Goal: Transaction & Acquisition: Purchase product/service

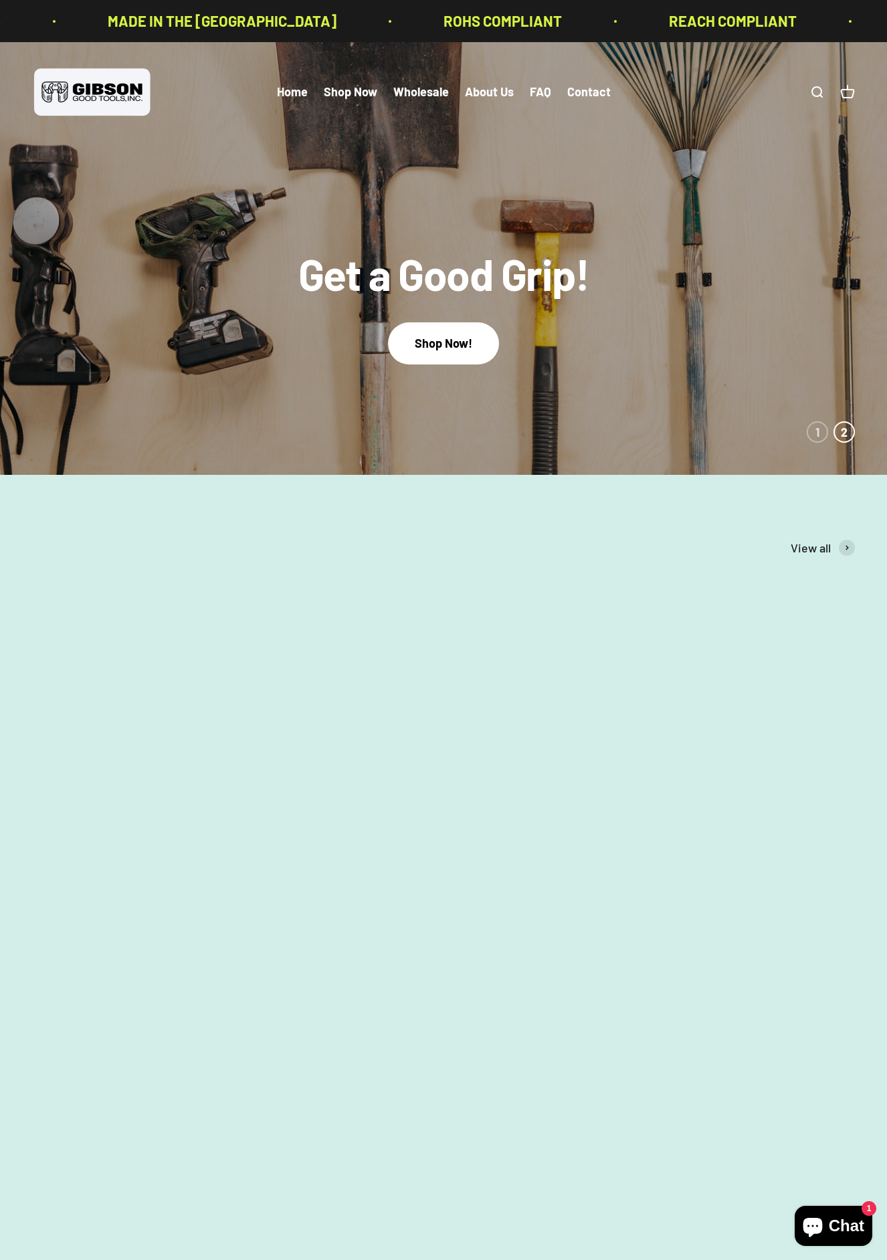
click at [742, 743] on img at bounding box center [723, 722] width 264 height 264
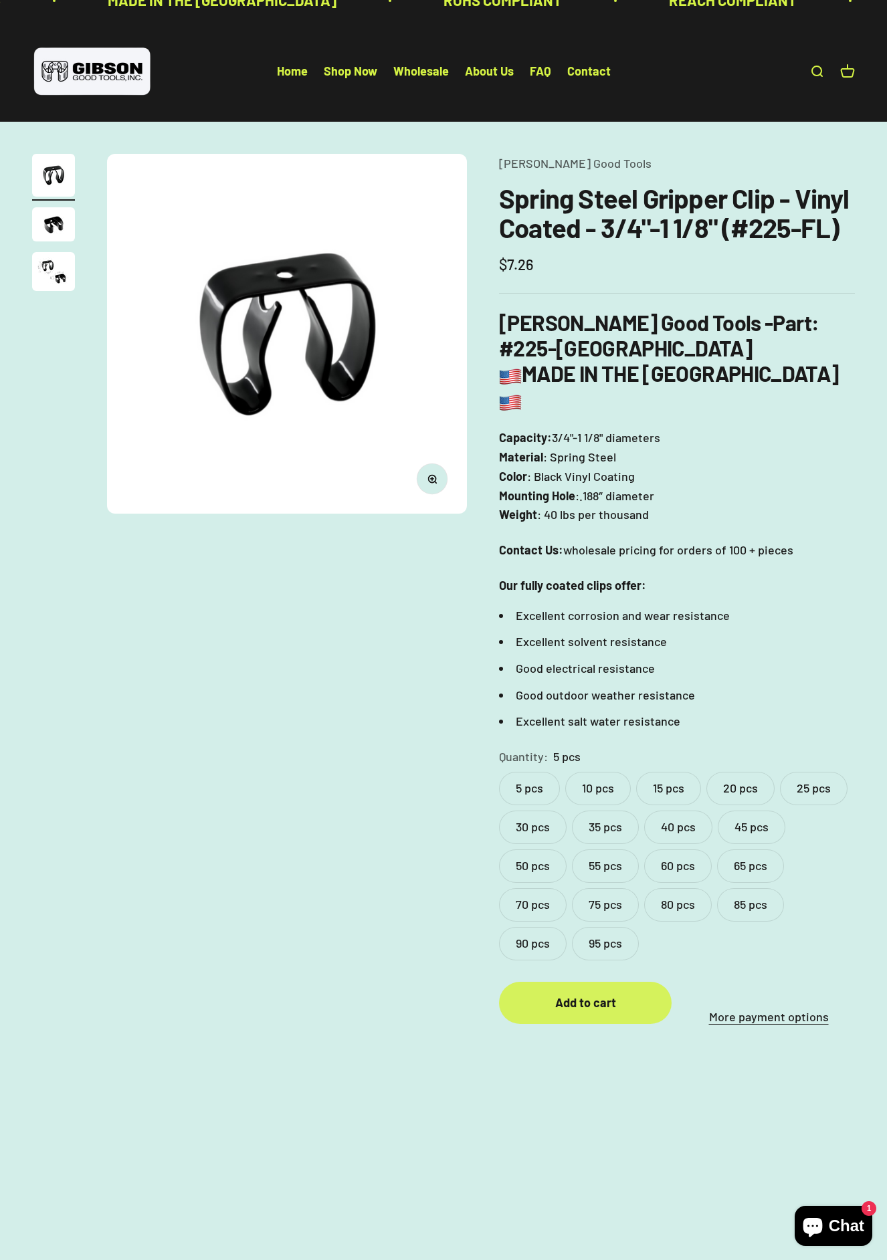
scroll to position [23, 0]
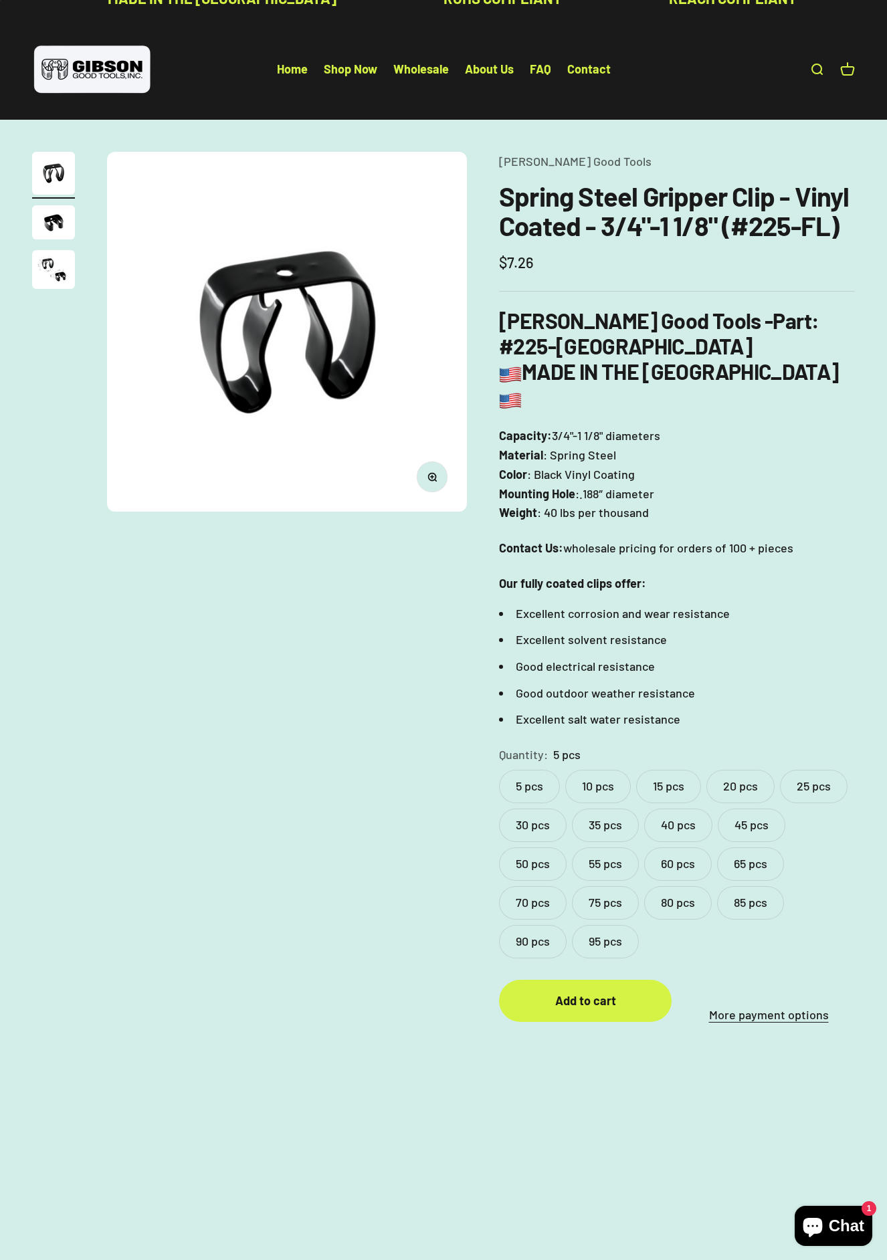
click at [685, 982] on shopify-apple-pay-button at bounding box center [683, 989] width 3 height 15
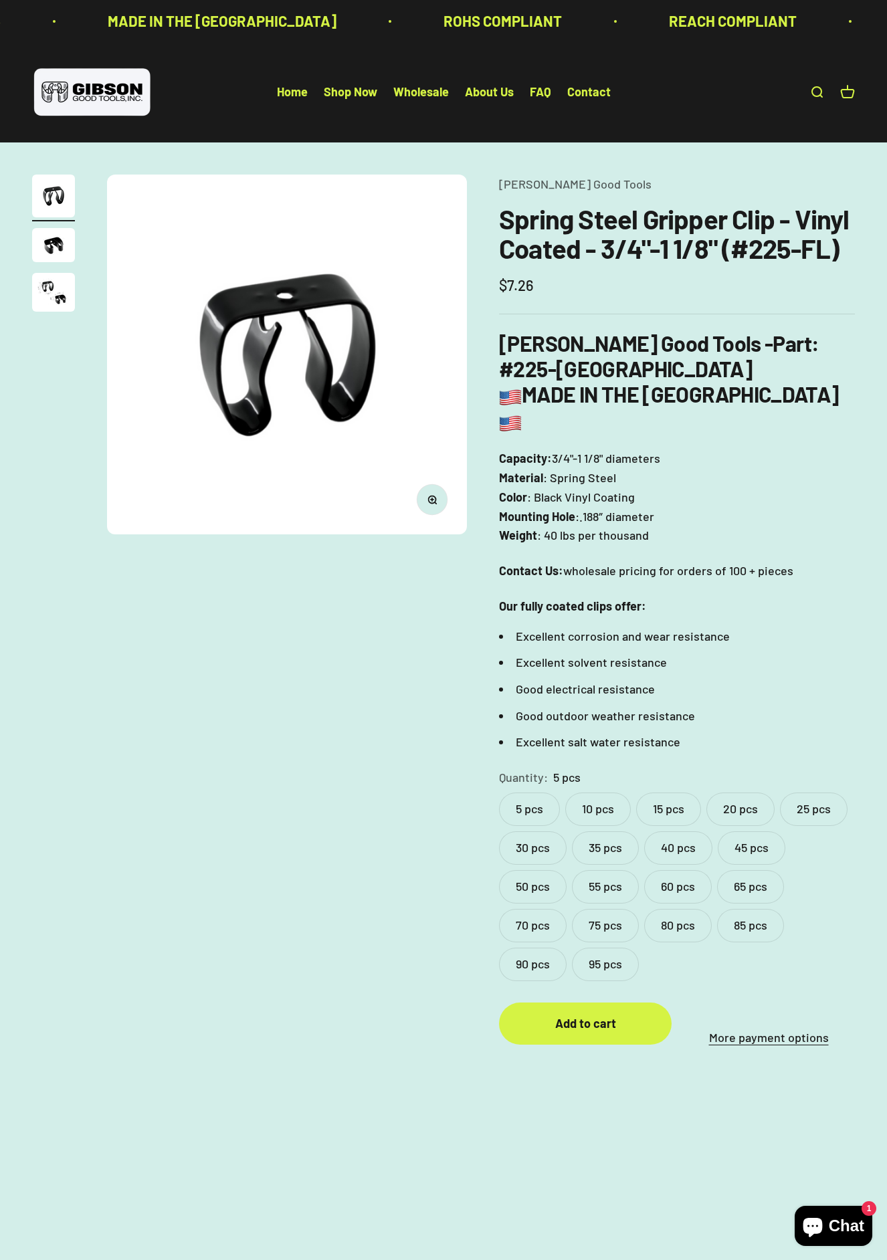
click at [593, 793] on label "10 pcs" at bounding box center [598, 809] width 66 height 33
click at [525, 793] on label "5 pcs" at bounding box center [529, 809] width 61 height 33
click at [597, 793] on label "10 pcs" at bounding box center [598, 809] width 66 height 33
click at [534, 793] on label "5 pcs" at bounding box center [529, 809] width 61 height 33
click at [593, 793] on label "10 pcs" at bounding box center [598, 809] width 66 height 33
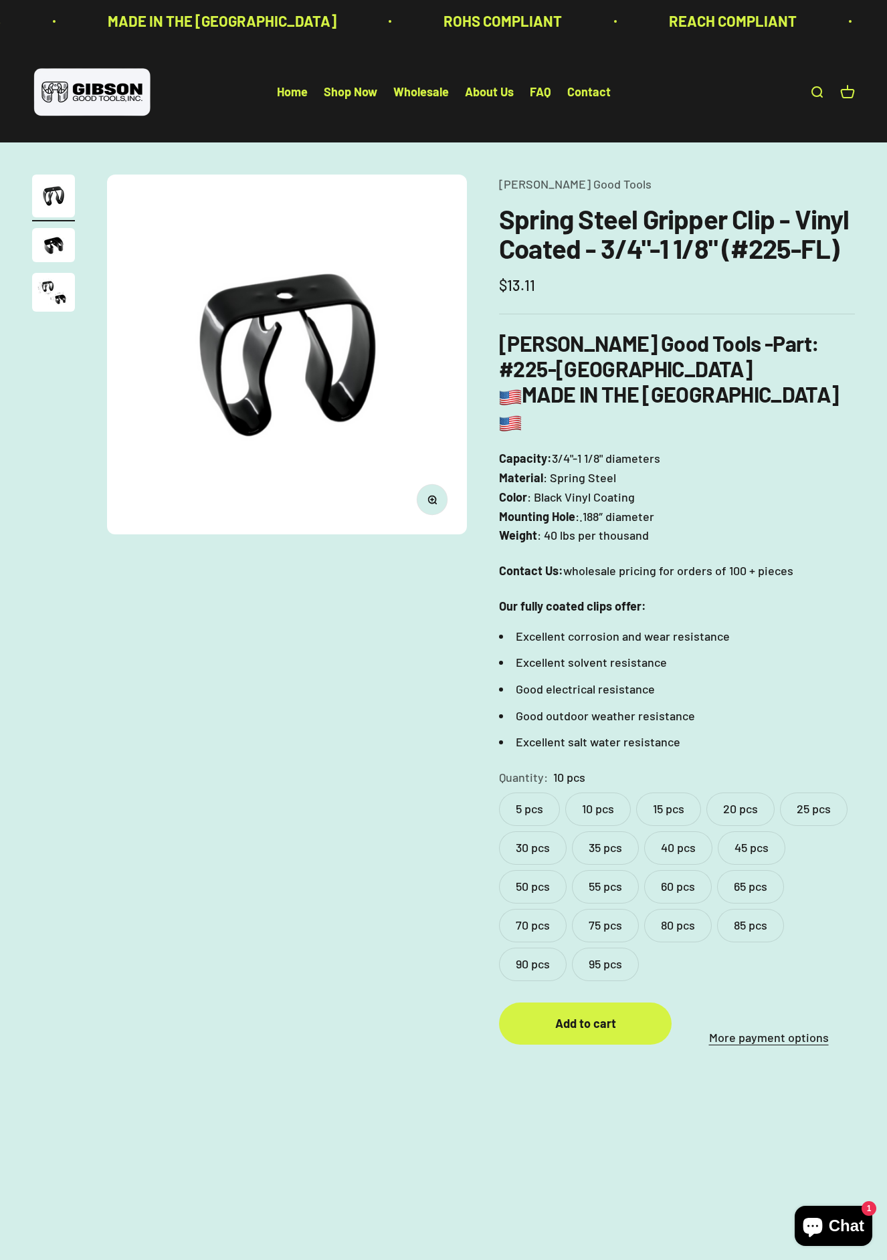
click at [535, 832] on label "30 pcs" at bounding box center [533, 848] width 68 height 33
click at [527, 793] on label "5 pcs" at bounding box center [529, 809] width 61 height 33
